Goal: Complete application form: Complete application form

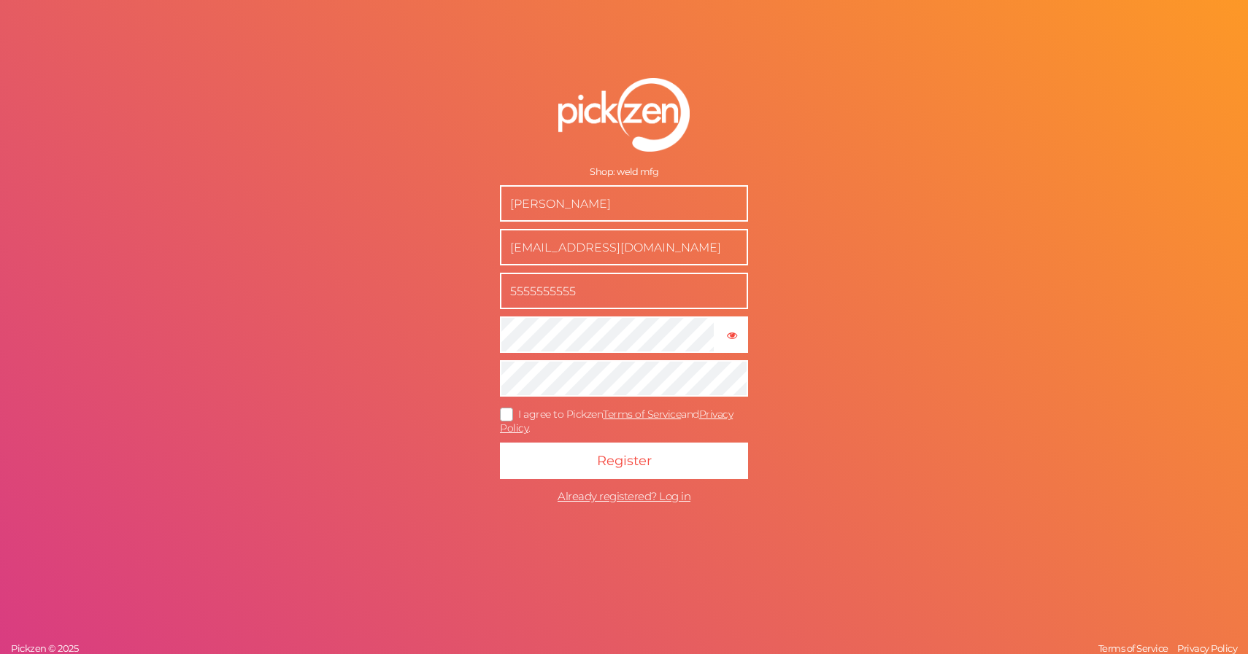
click at [508, 414] on icon at bounding box center [506, 415] width 23 height 8
click at [0, 0] on input "I agree to Pickzen Terms of Service and Privacy Policy ." at bounding box center [0, 0] width 0 height 0
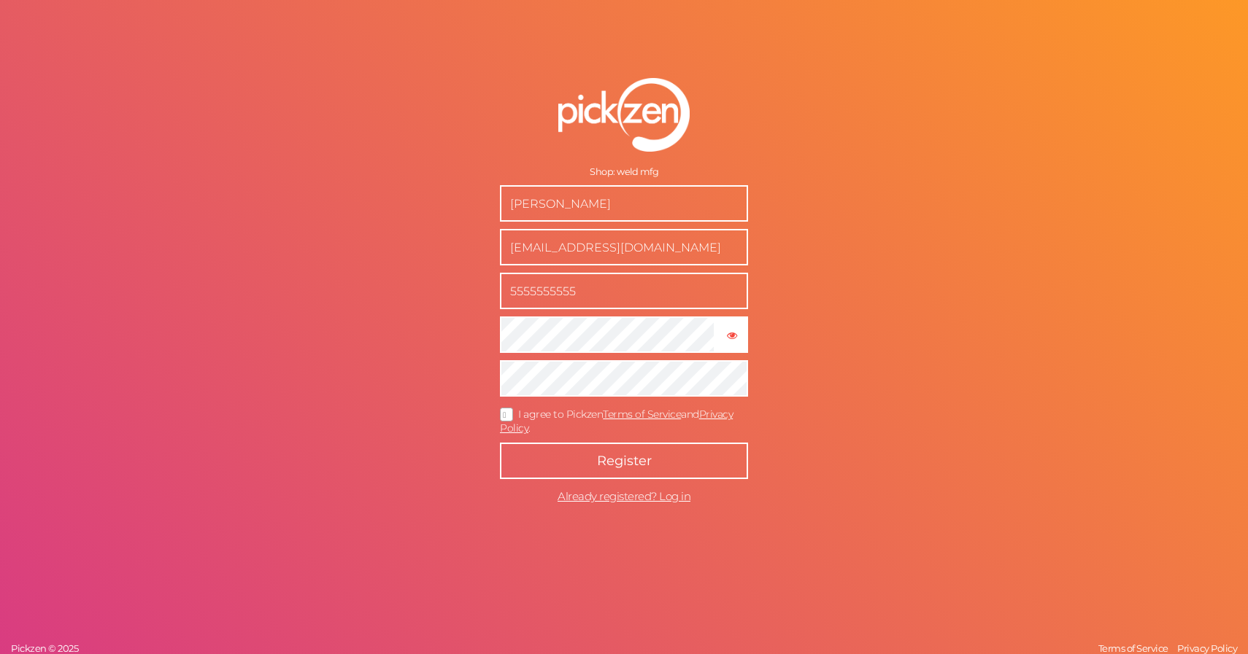
click at [616, 462] on span "Register" at bounding box center [624, 461] width 55 height 16
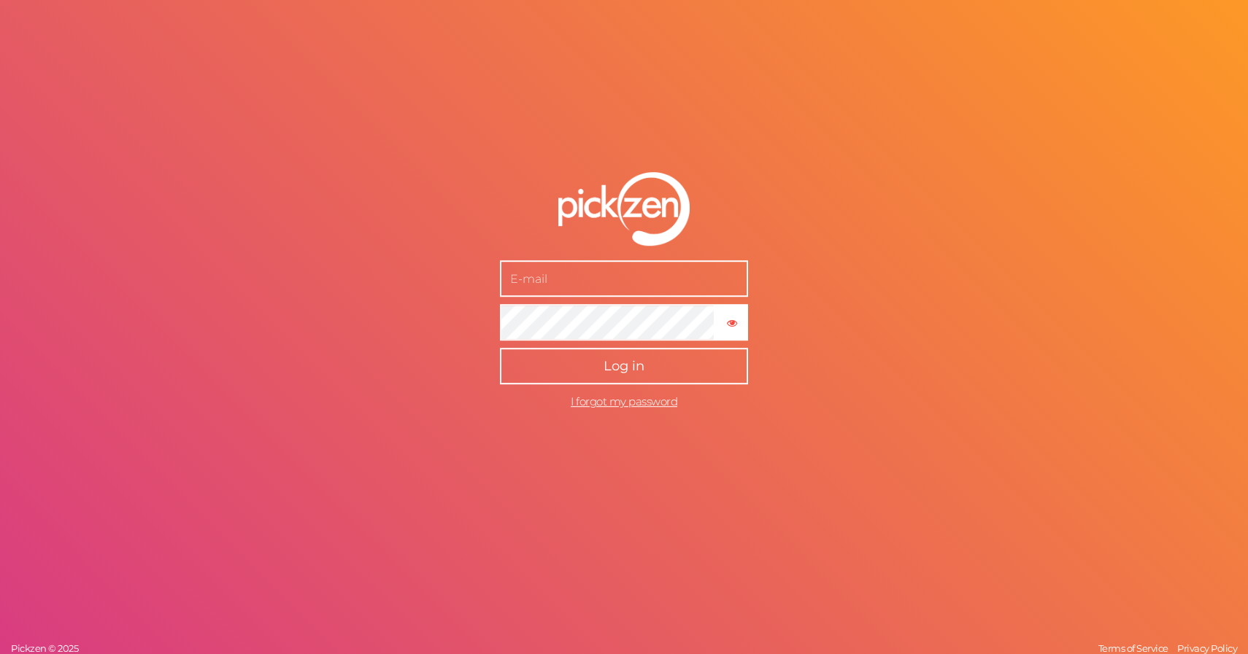
type input "[EMAIL_ADDRESS][DOMAIN_NAME]"
click at [662, 363] on button "Log in" at bounding box center [624, 367] width 248 height 36
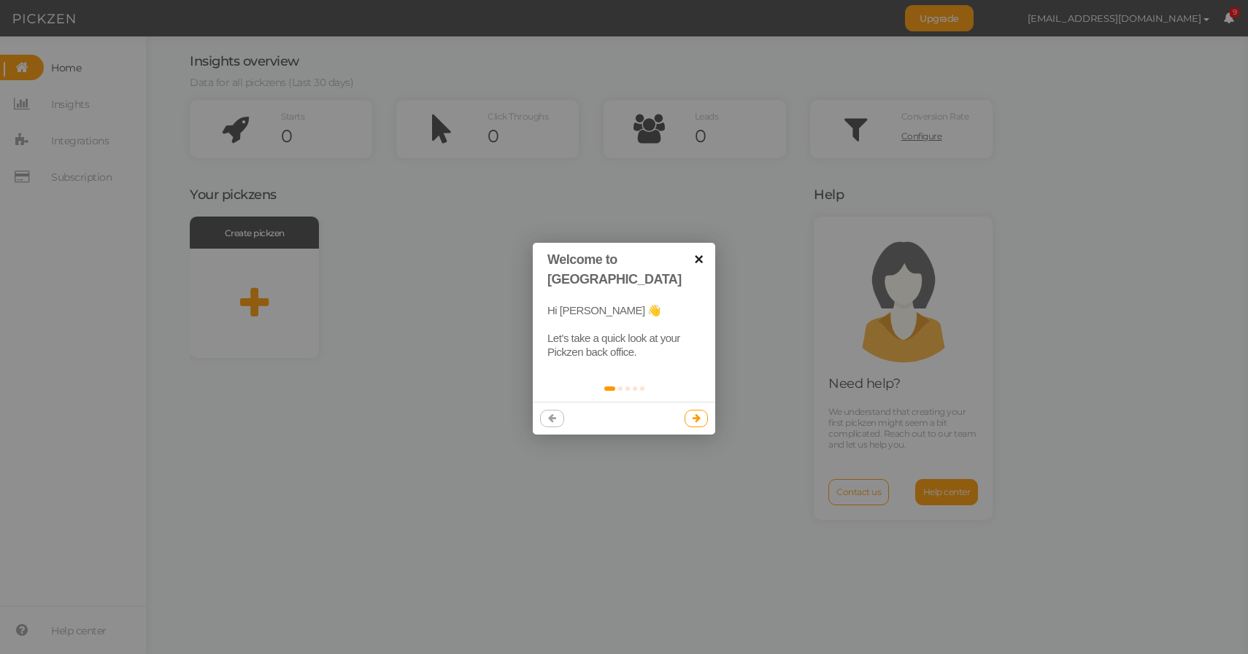
click at [701, 260] on link "×" at bounding box center [698, 259] width 33 height 33
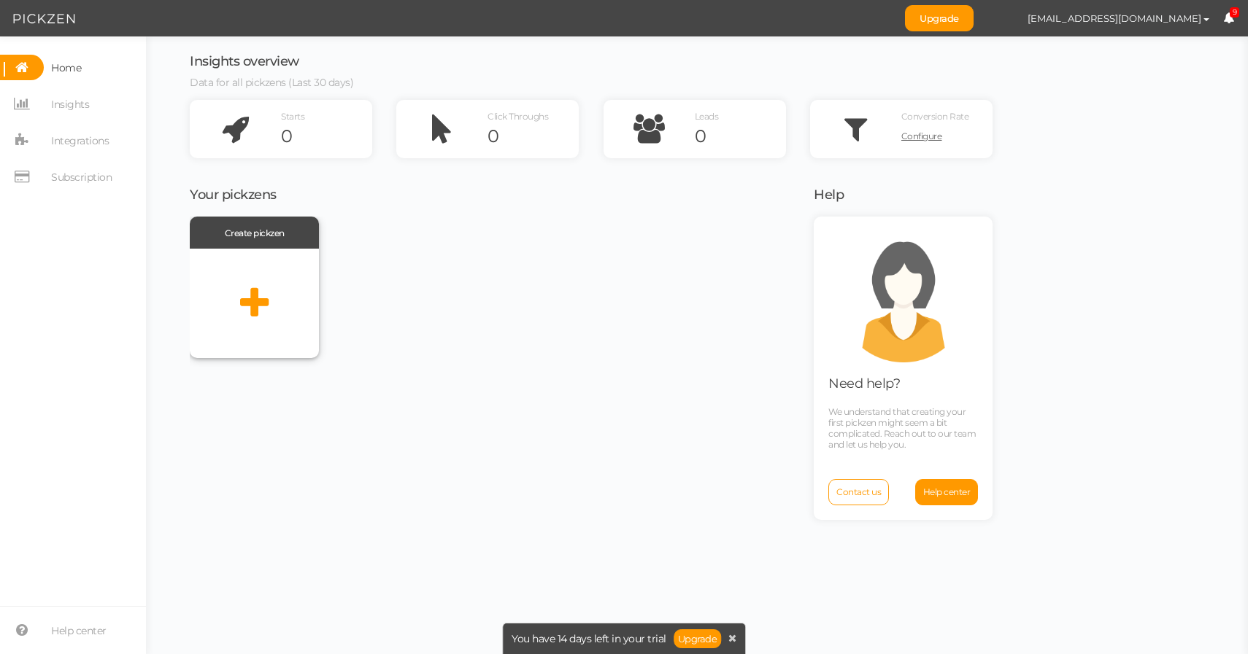
click at [280, 274] on div at bounding box center [254, 303] width 129 height 109
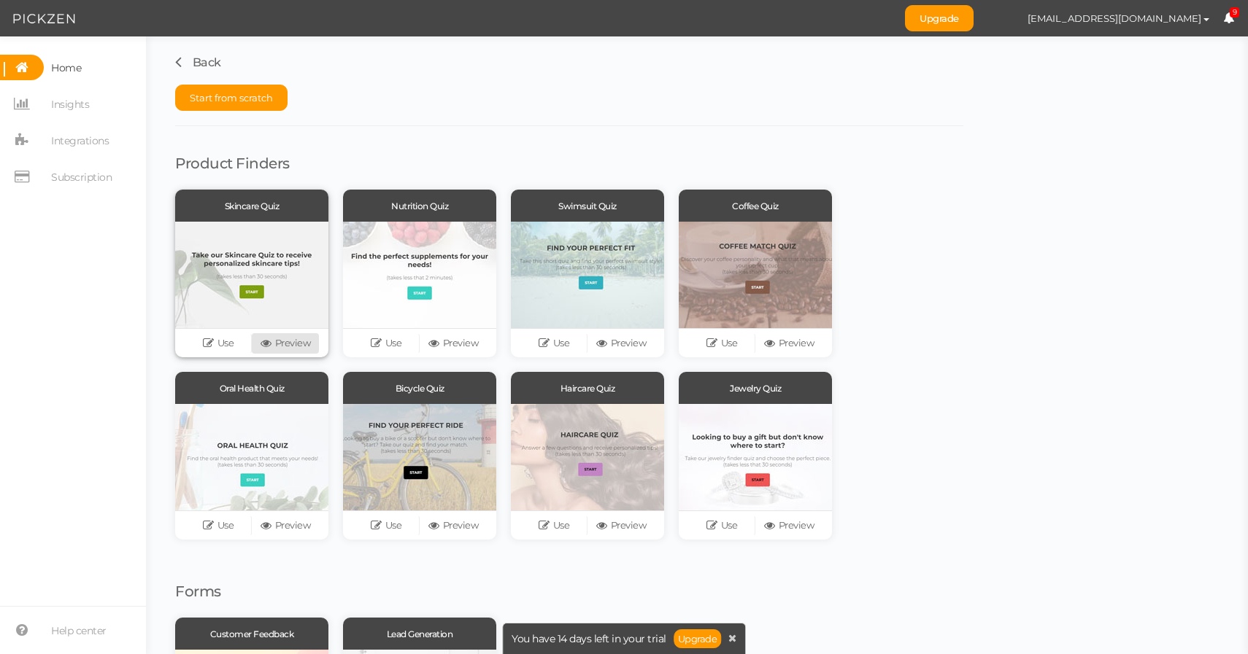
click at [265, 348] on link "Preview" at bounding box center [285, 343] width 67 height 20
